Goal: Check status: Check status

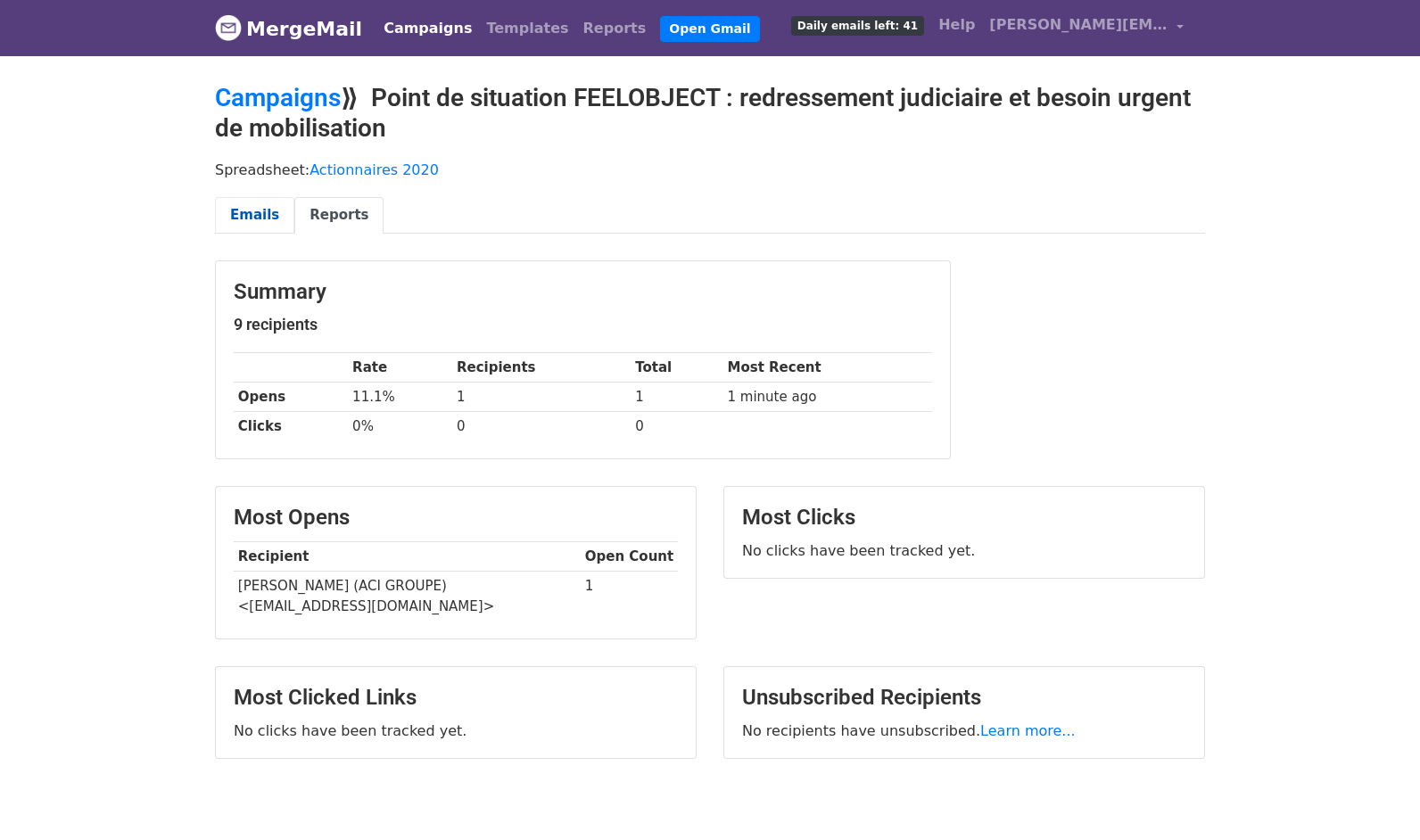
click at [240, 212] on link "Emails" at bounding box center [254, 215] width 79 height 37
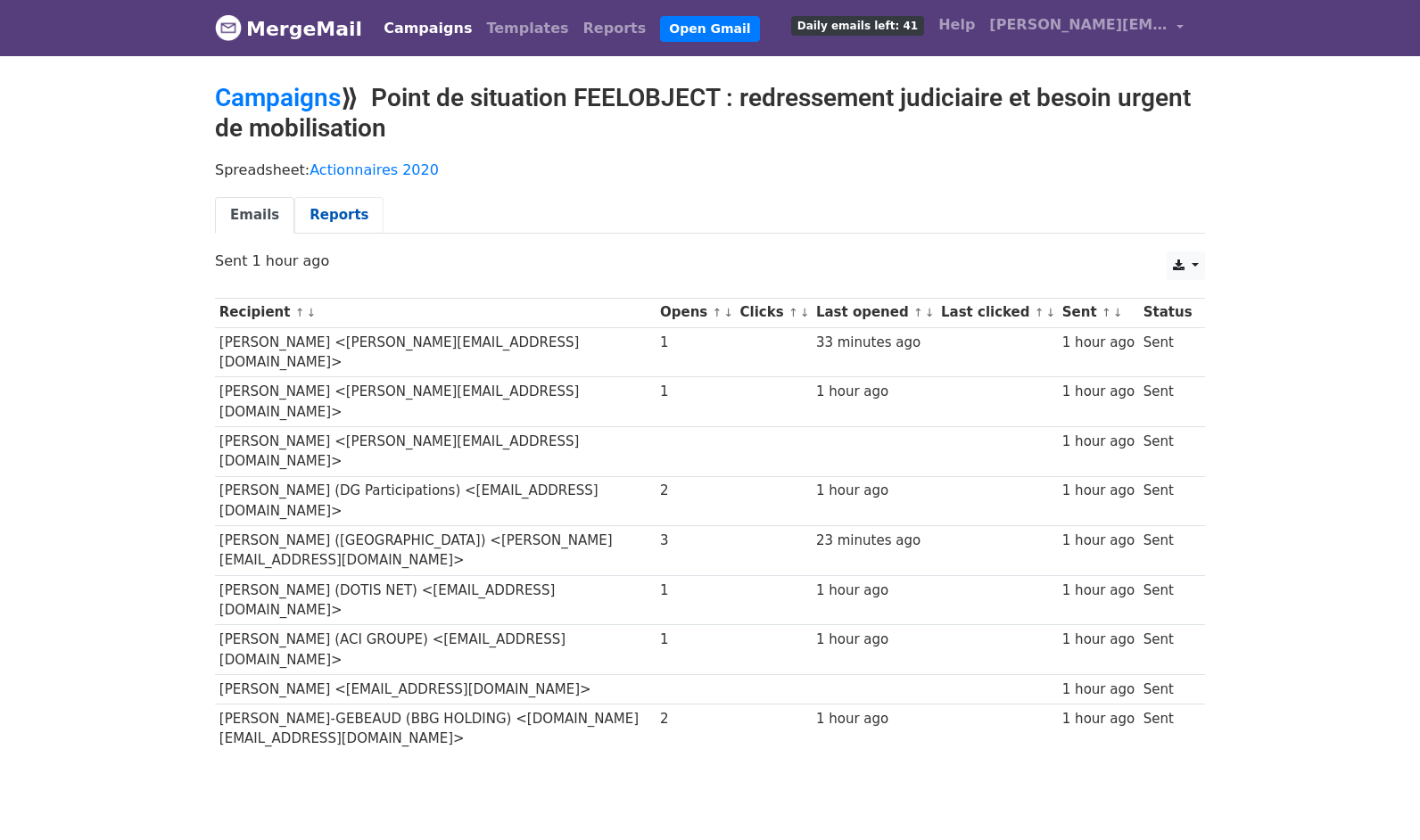
click at [319, 218] on link "Reports" at bounding box center [338, 215] width 89 height 37
